Goal: Transaction & Acquisition: Purchase product/service

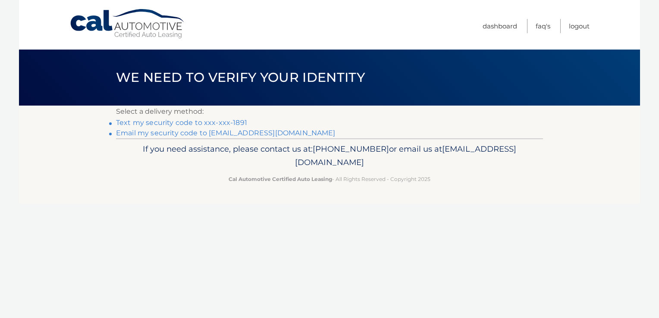
click at [184, 122] on link "Text my security code to xxx-xxx-1891" at bounding box center [181, 123] width 131 height 8
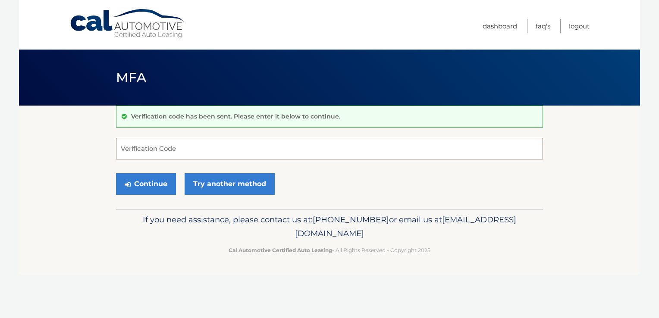
click at [176, 153] on input "Verification Code" at bounding box center [329, 149] width 427 height 22
type input "366289"
click at [155, 187] on button "Continue" at bounding box center [146, 184] width 60 height 22
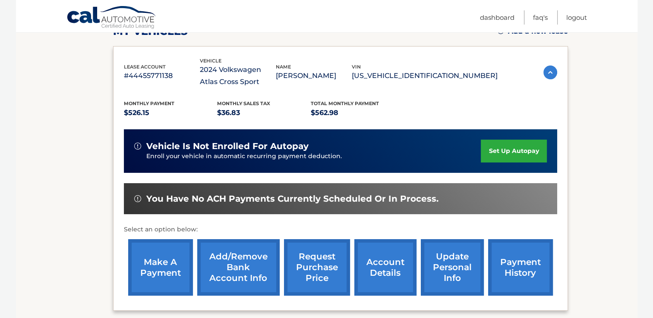
scroll to position [215, 0]
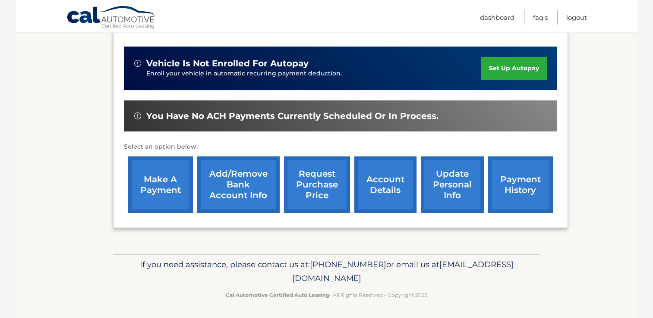
click at [152, 179] on link "make a payment" at bounding box center [160, 185] width 65 height 57
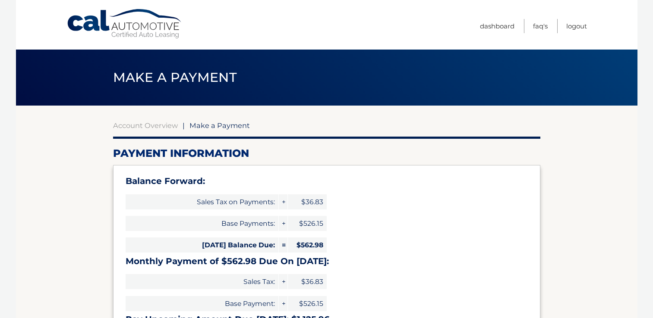
select select "NmJhYWQ0YjUtY2JhYy00NDdlLWIyYTctMmUyZTM0OWQyMmQ3"
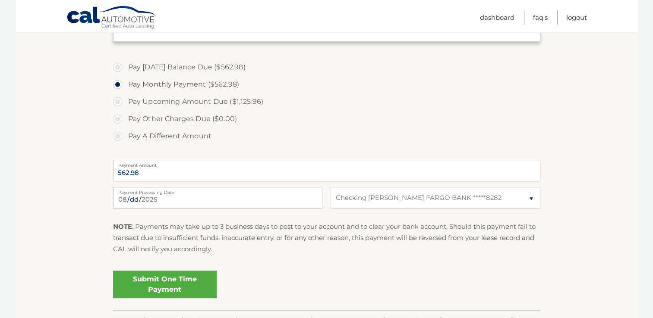
scroll to position [356, 0]
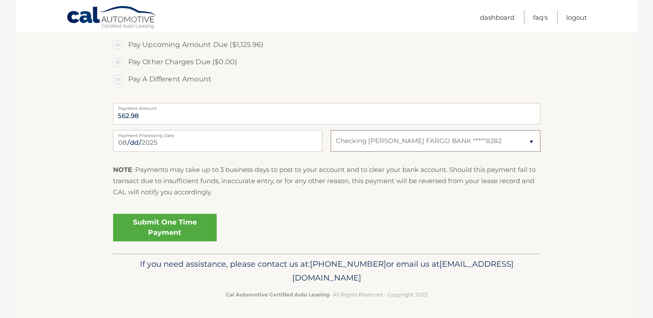
click at [532, 141] on select "Select Bank Account Checking WELLS FARGO BANK *****8282" at bounding box center [435, 141] width 209 height 22
click at [165, 224] on link "Submit One Time Payment" at bounding box center [165, 228] width 104 height 28
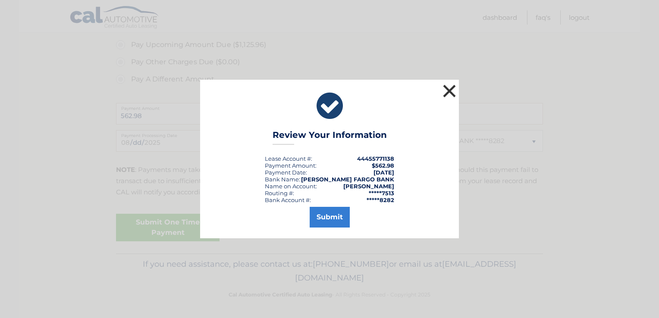
click at [447, 89] on button "×" at bounding box center [449, 90] width 17 height 17
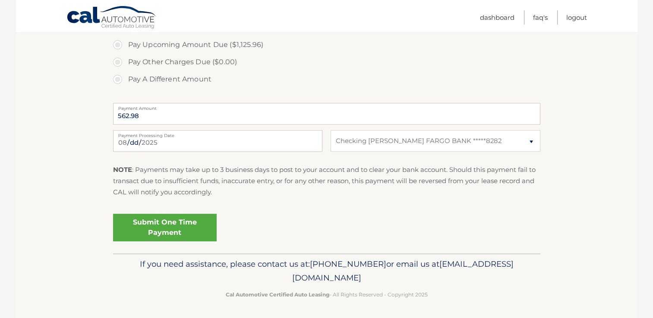
click at [161, 227] on link "Submit One Time Payment" at bounding box center [165, 228] width 104 height 28
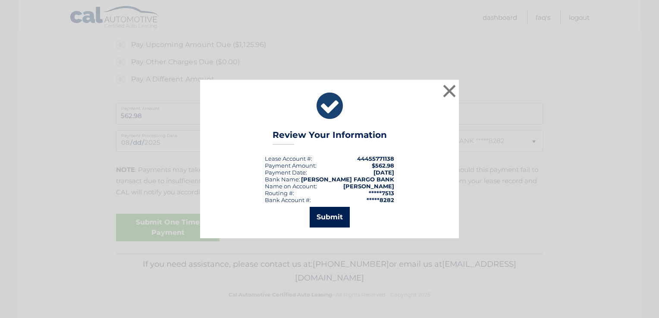
click at [334, 216] on button "Submit" at bounding box center [330, 217] width 40 height 21
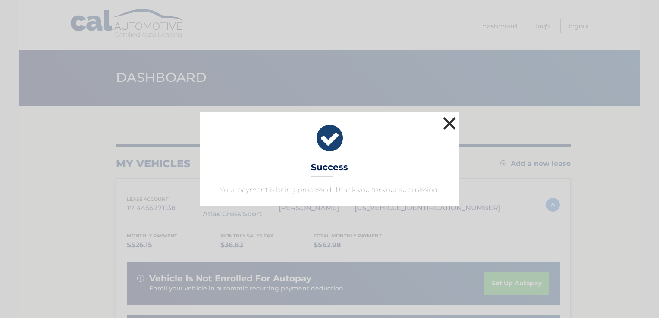
click at [447, 125] on button "×" at bounding box center [449, 123] width 17 height 17
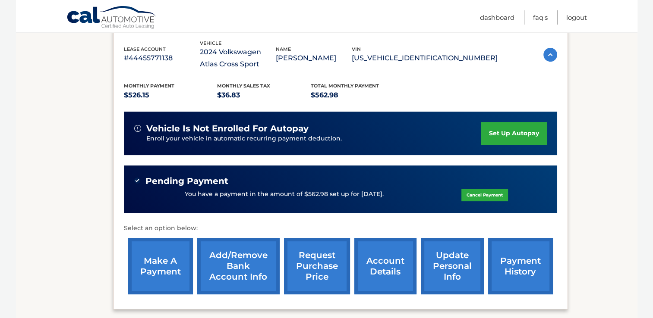
scroll to position [153, 0]
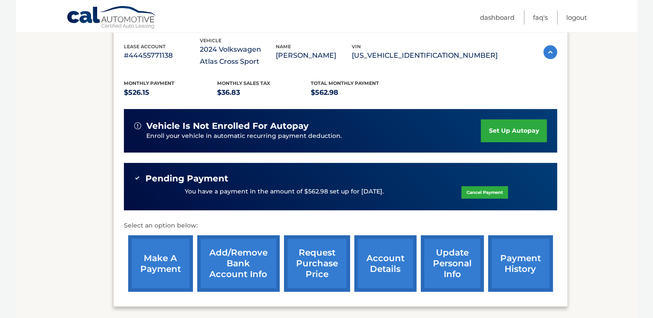
click at [476, 194] on link "Cancel Payment" at bounding box center [484, 192] width 47 height 13
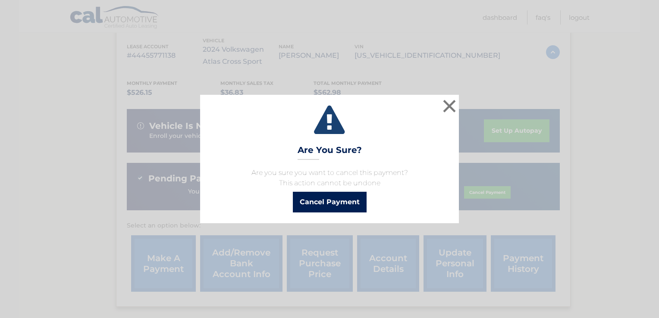
click at [331, 202] on button "Cancel Payment" at bounding box center [330, 202] width 74 height 21
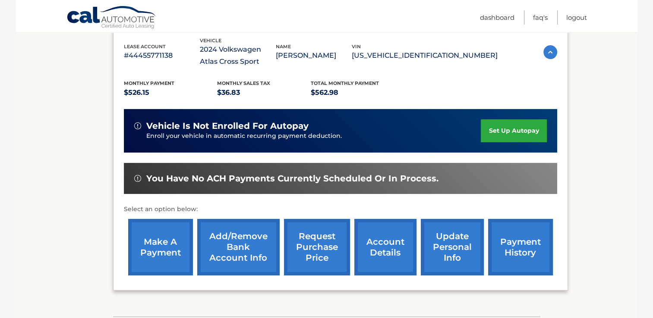
scroll to position [215, 0]
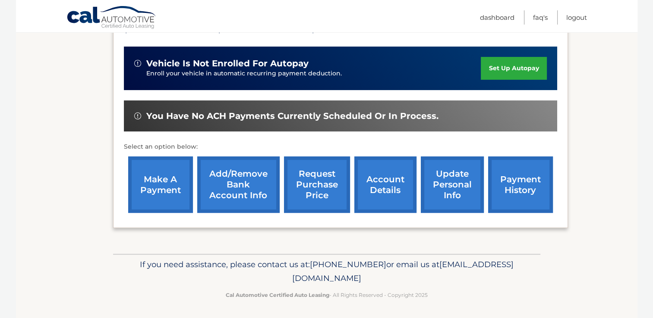
click at [503, 186] on link "payment history" at bounding box center [520, 185] width 65 height 57
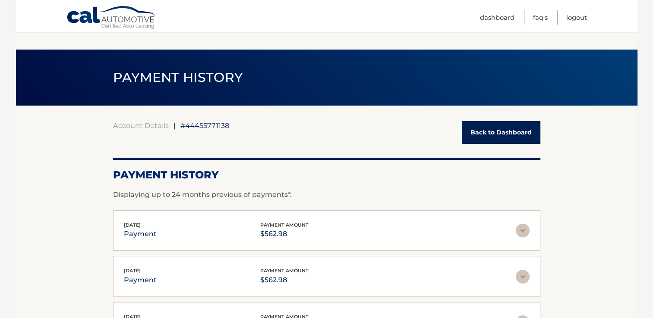
scroll to position [171, 0]
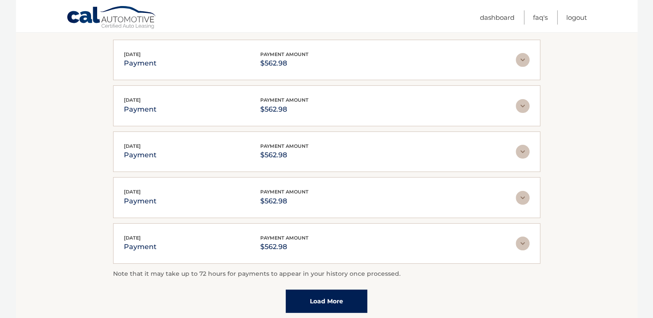
click at [523, 57] on img at bounding box center [523, 60] width 14 height 14
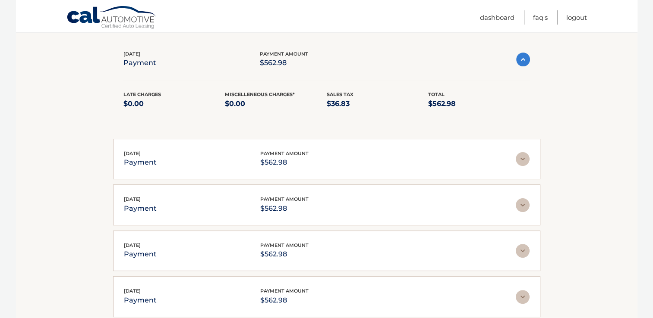
click at [523, 57] on img at bounding box center [523, 60] width 14 height 14
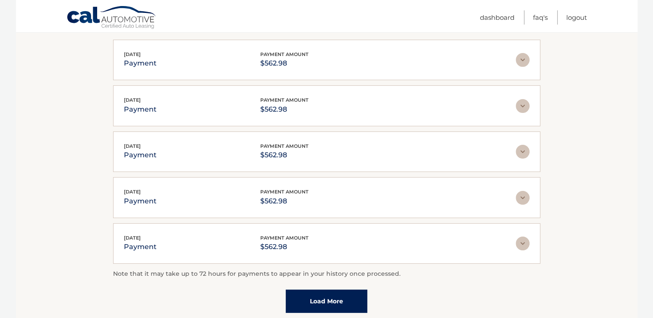
click at [523, 107] on img at bounding box center [523, 106] width 14 height 14
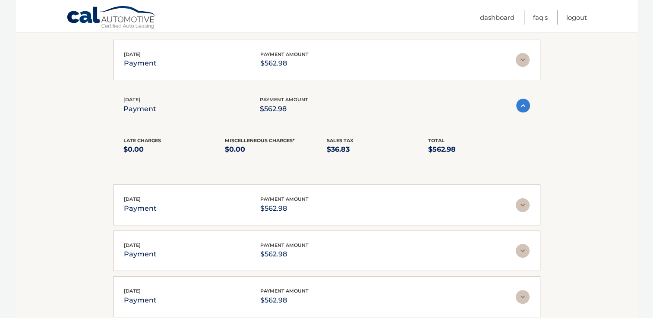
click at [523, 107] on img at bounding box center [523, 106] width 14 height 14
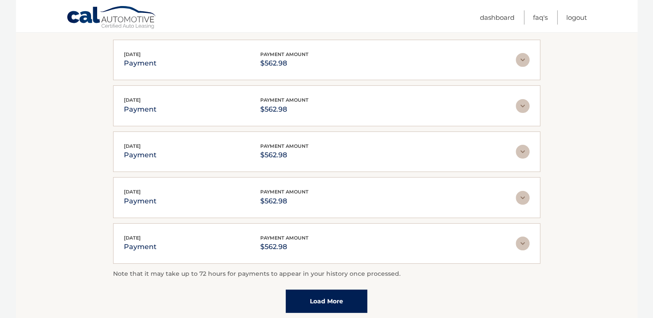
click at [522, 151] on img at bounding box center [523, 152] width 14 height 14
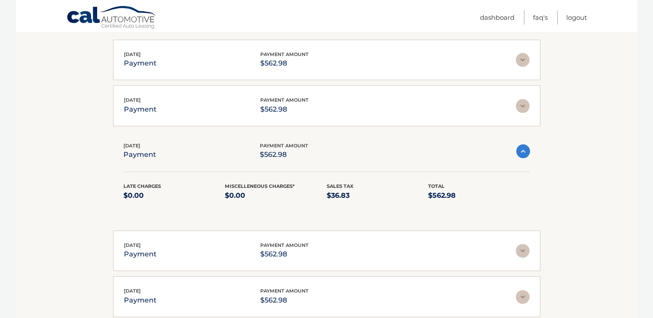
click at [567, 156] on section "Account Details | #44455771138 Back to Dashboard Payment History Displaying up …" at bounding box center [326, 159] width 621 height 449
click at [522, 148] on img at bounding box center [523, 152] width 14 height 14
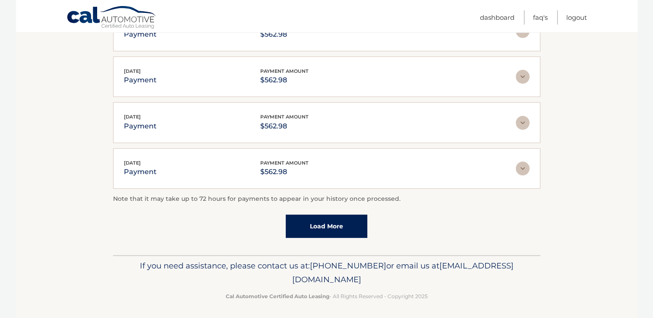
scroll to position [0, 0]
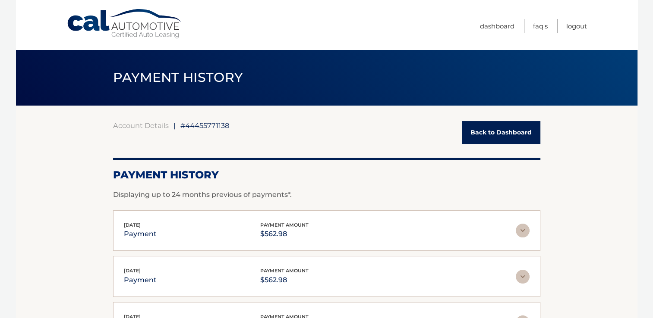
click at [489, 136] on link "Back to Dashboard" at bounding box center [501, 132] width 79 height 23
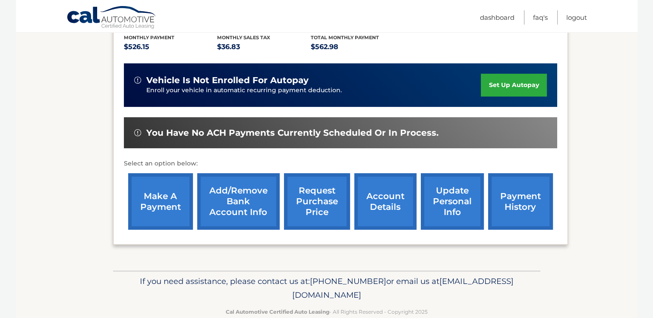
scroll to position [209, 0]
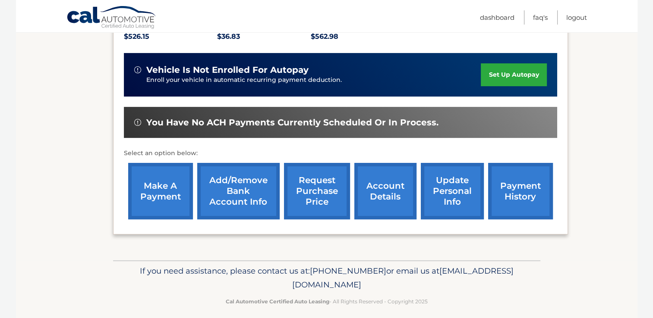
click at [156, 201] on link "make a payment" at bounding box center [160, 191] width 65 height 57
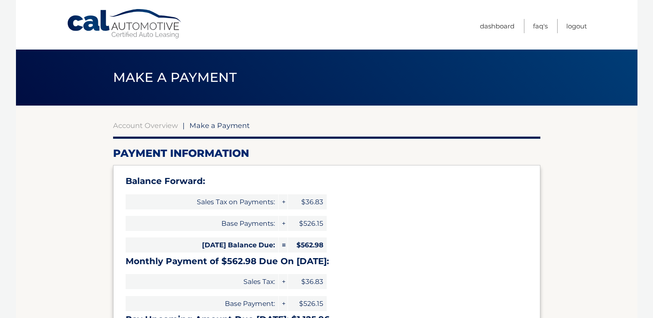
select select "NmJhYWQ0YjUtY2JhYy00NDdlLWIyYTctMmUyZTM0OWQyMmQ3"
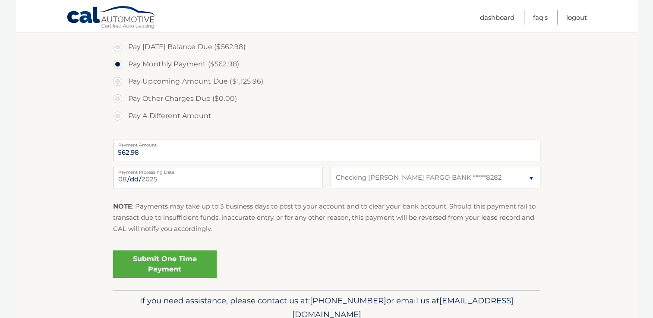
scroll to position [319, 0]
click at [540, 20] on link "FAQ's" at bounding box center [540, 17] width 15 height 14
